Goal: Information Seeking & Learning: Learn about a topic

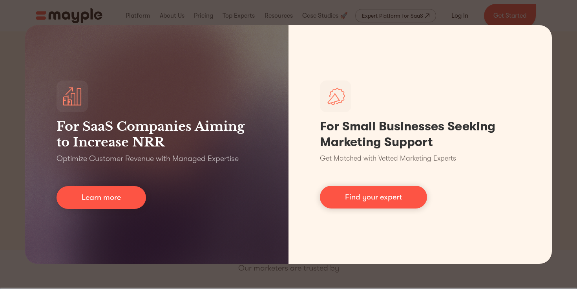
click at [113, 274] on div "For SaaS Companies Aiming to Increase NRR Optimize Customer Revenue with Manage…" at bounding box center [288, 144] width 577 height 289
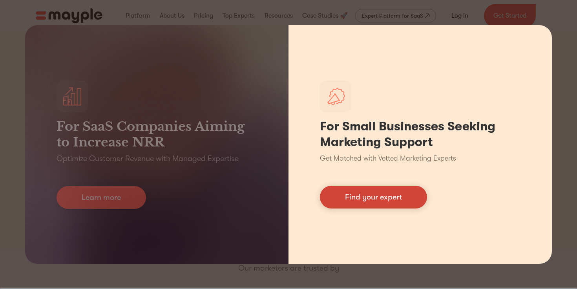
click at [395, 202] on link "Find your expert" at bounding box center [373, 197] width 107 height 23
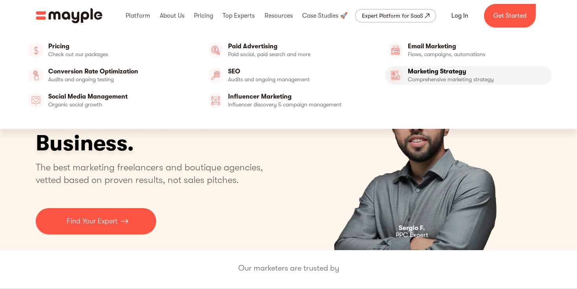
click at [421, 72] on link "Marketing Strategy" at bounding box center [468, 75] width 167 height 19
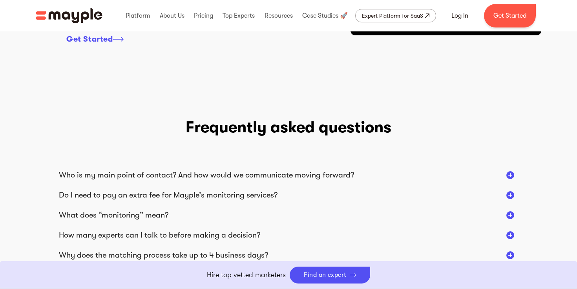
scroll to position [1277, 0]
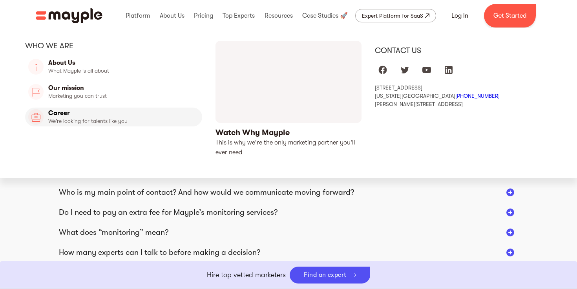
click at [61, 115] on link "Career" at bounding box center [113, 117] width 177 height 19
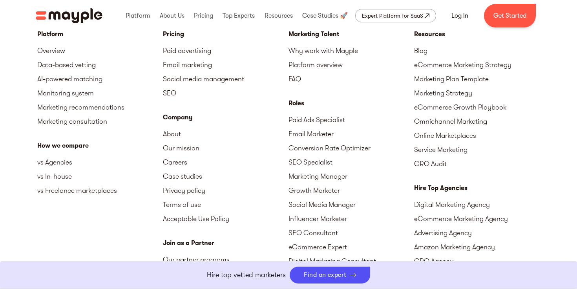
scroll to position [1966, 0]
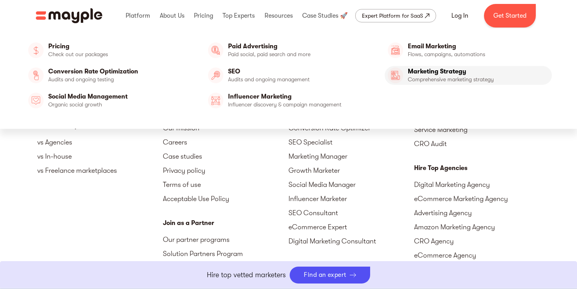
click at [406, 74] on link "Marketing Strategy" at bounding box center [468, 75] width 167 height 19
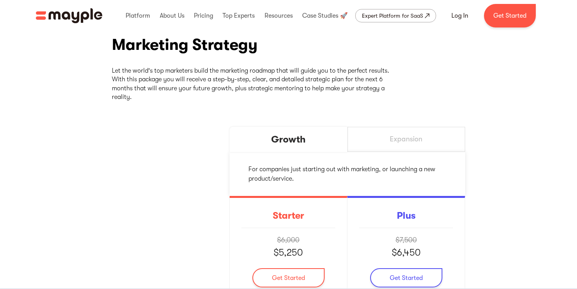
scroll to position [90, 0]
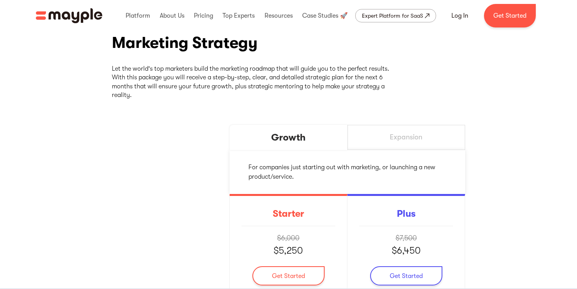
click at [388, 146] on div "Expansion" at bounding box center [407, 137] width 118 height 25
click at [337, 143] on div "Growth" at bounding box center [289, 137] width 118 height 25
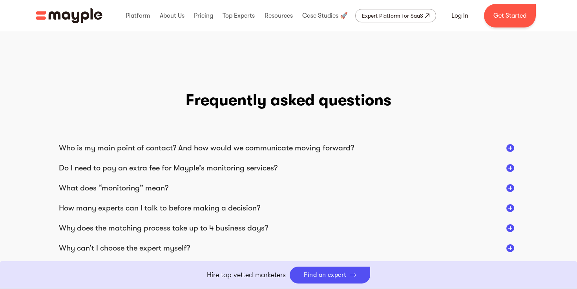
scroll to position [1321, 0]
click at [354, 167] on div "Do I need to pay an extra fee for Mayple’s monitoring services?" at bounding box center [288, 168] width 459 height 10
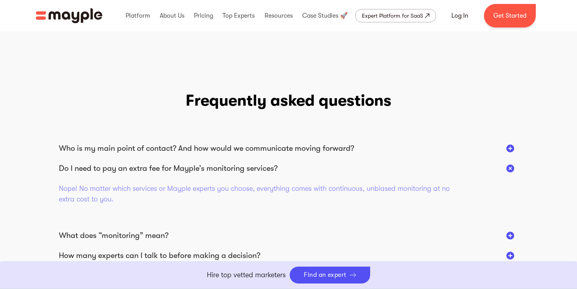
click at [354, 167] on div "Do I need to pay an extra fee for Mayple’s monitoring services?" at bounding box center [288, 168] width 459 height 10
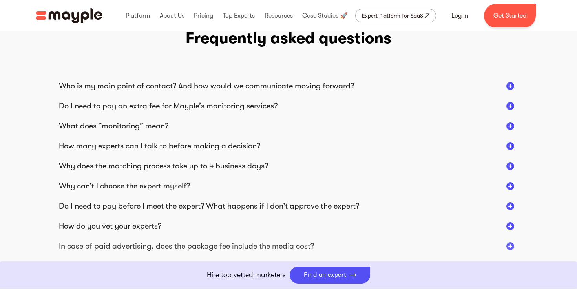
scroll to position [1385, 0]
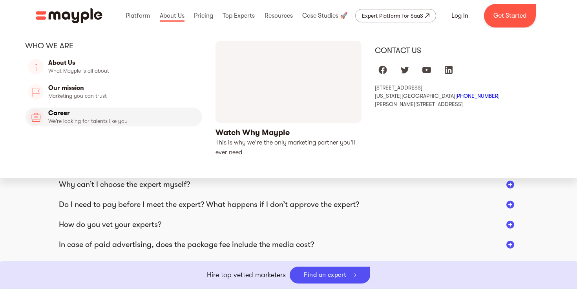
click at [103, 116] on link "Career" at bounding box center [113, 117] width 177 height 19
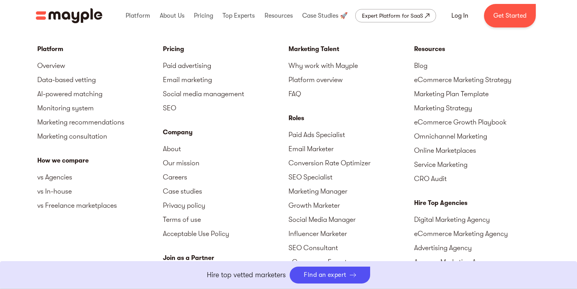
scroll to position [1930, 0]
click at [296, 102] on link "FAQ" at bounding box center [352, 95] width 126 height 14
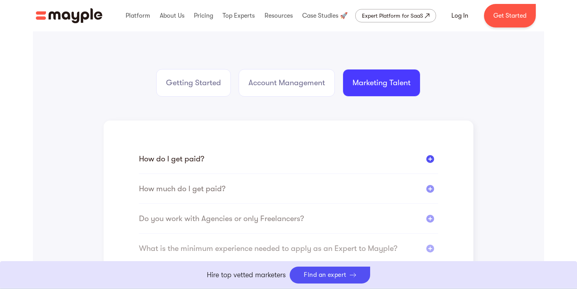
scroll to position [181, 0]
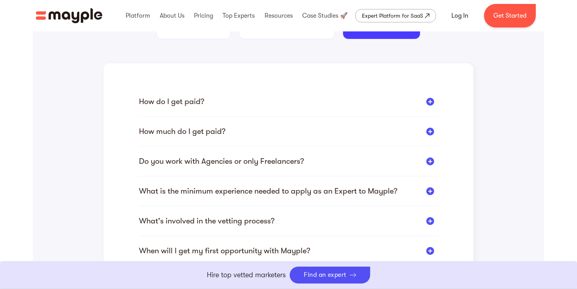
click at [270, 132] on div "How much do I get paid?" at bounding box center [288, 131] width 299 height 10
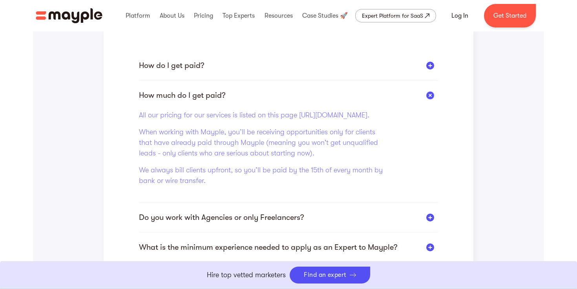
scroll to position [237, 0]
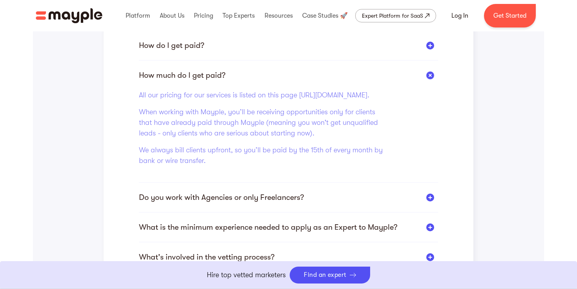
click at [278, 41] on div "How do I get paid?" at bounding box center [288, 45] width 299 height 10
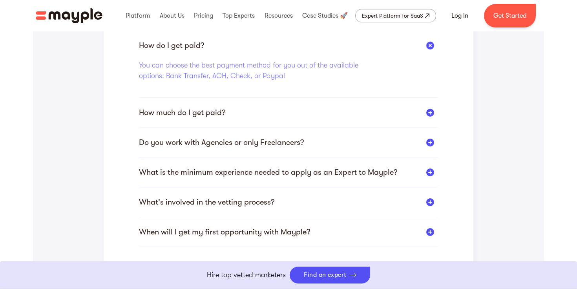
click at [231, 175] on div "What is the minimum experience needed to apply as an Expert to Mayple?" at bounding box center [268, 172] width 258 height 10
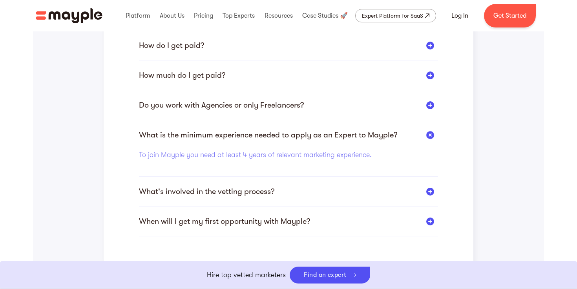
click at [228, 191] on div "What's involved in the vetting process?" at bounding box center [206, 192] width 135 height 10
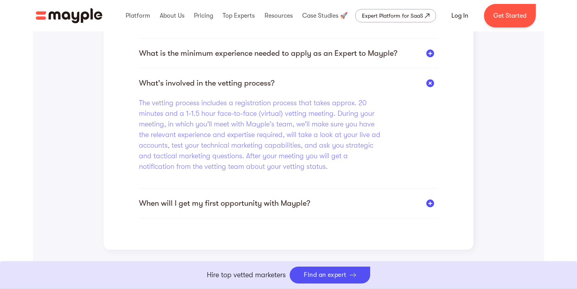
scroll to position [320, 0]
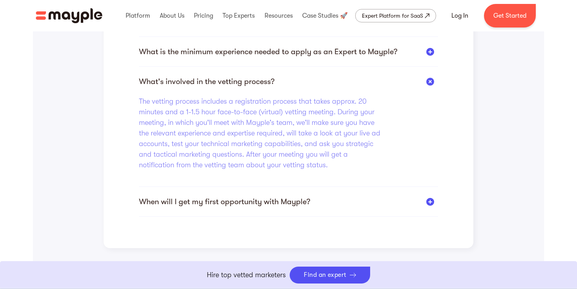
click at [227, 202] on div "When will I get my first opportunity with Mayple?" at bounding box center [224, 202] width 171 height 10
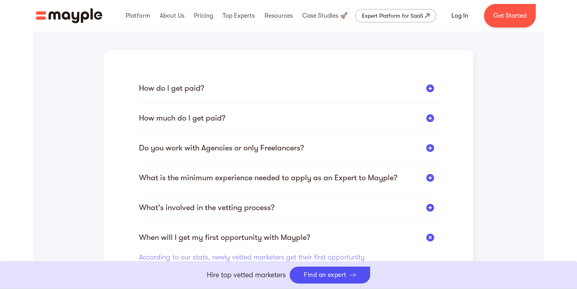
scroll to position [193, 0]
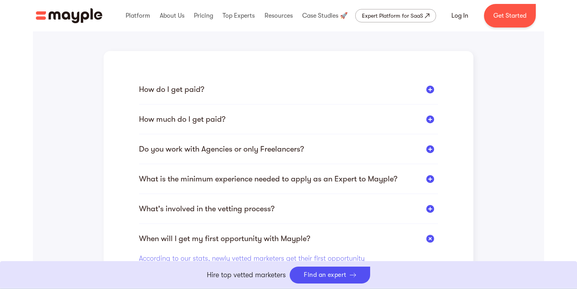
click at [248, 153] on div "Do you work with Agencies or only Freelancers?" at bounding box center [221, 149] width 165 height 10
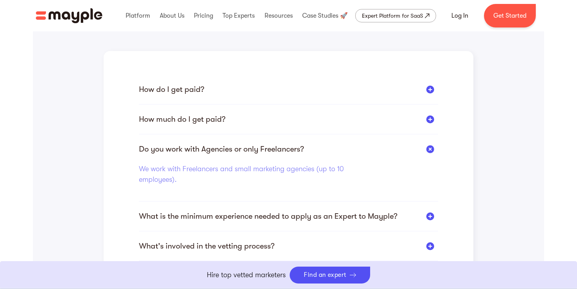
click at [263, 128] on div "How much do I get paid? All our pricing for our services is listed on this page…" at bounding box center [288, 124] width 299 height 20
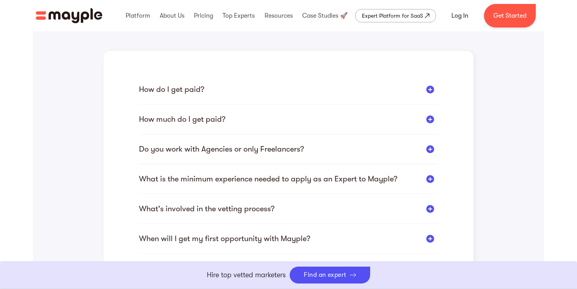
click at [264, 124] on div "How much do I get paid?" at bounding box center [288, 119] width 299 height 10
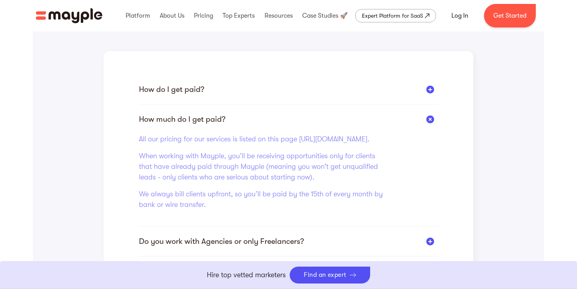
click at [280, 91] on div "How do I get paid?" at bounding box center [288, 89] width 299 height 10
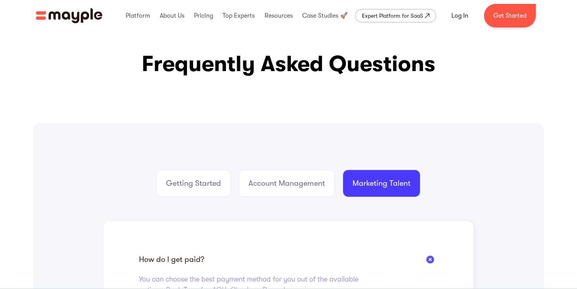
scroll to position [20, 0]
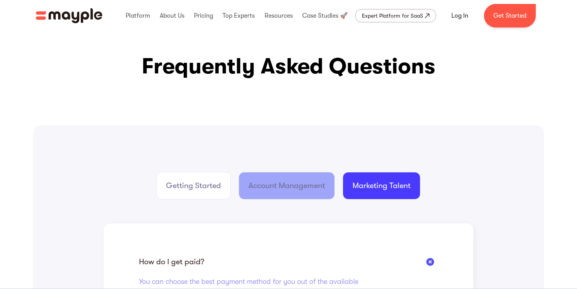
click at [253, 188] on div "Account Management" at bounding box center [287, 185] width 77 height 11
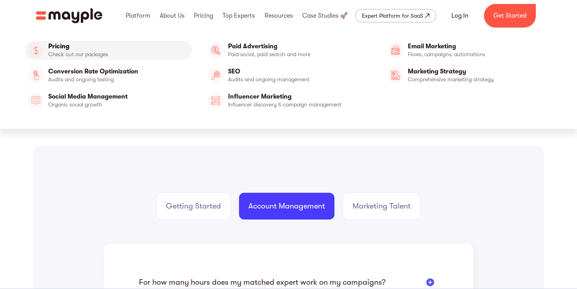
click at [104, 48] on link "Pricing" at bounding box center [108, 50] width 167 height 19
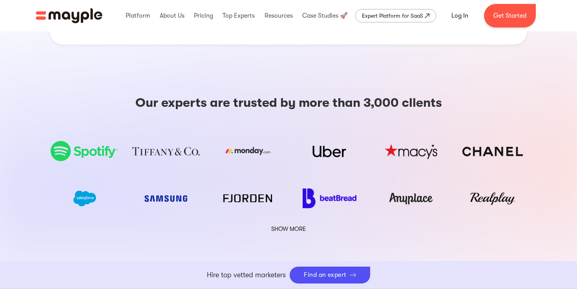
scroll to position [1306, 0]
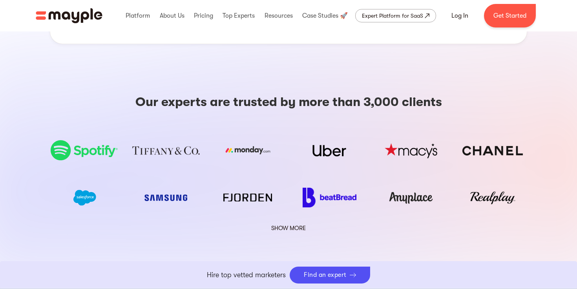
click at [282, 223] on link "SHOW MORE" at bounding box center [289, 228] width 44 height 10
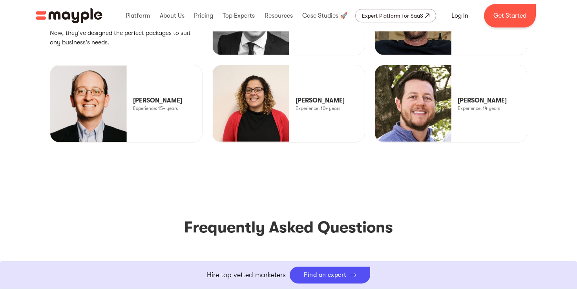
scroll to position [2183, 0]
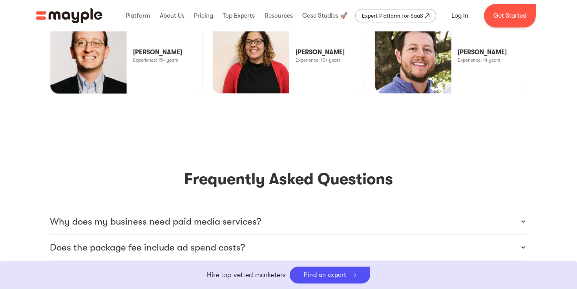
click at [282, 209] on div "Why does my business need paid media services?" at bounding box center [289, 221] width 478 height 25
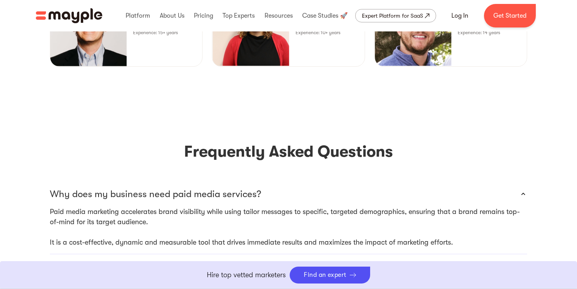
scroll to position [2219, 0]
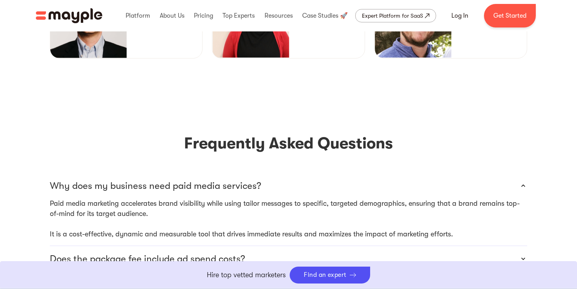
click at [272, 246] on div "Does the package fee include ad spend costs?" at bounding box center [289, 258] width 478 height 25
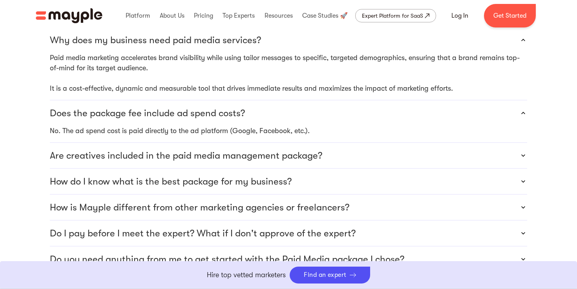
scroll to position [2370, 0]
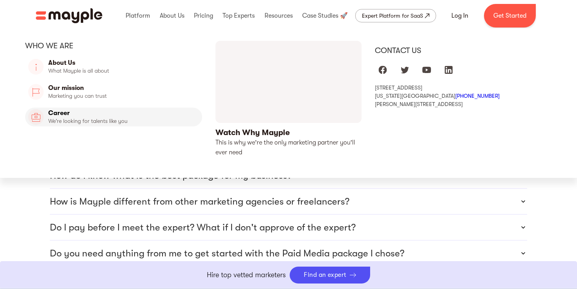
click at [81, 115] on link "Career" at bounding box center [113, 117] width 177 height 19
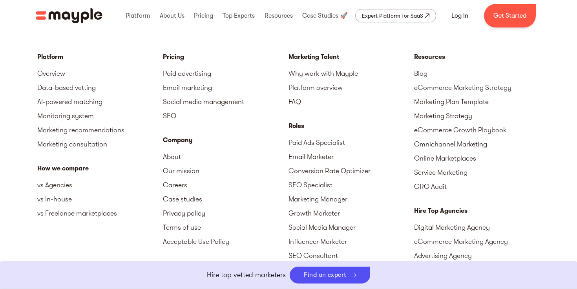
scroll to position [1923, 0]
click at [326, 81] on link "Why work with Mayple" at bounding box center [352, 74] width 126 height 14
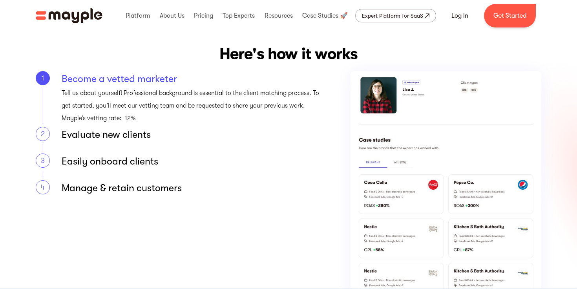
scroll to position [913, 0]
